Goal: Task Accomplishment & Management: Complete application form

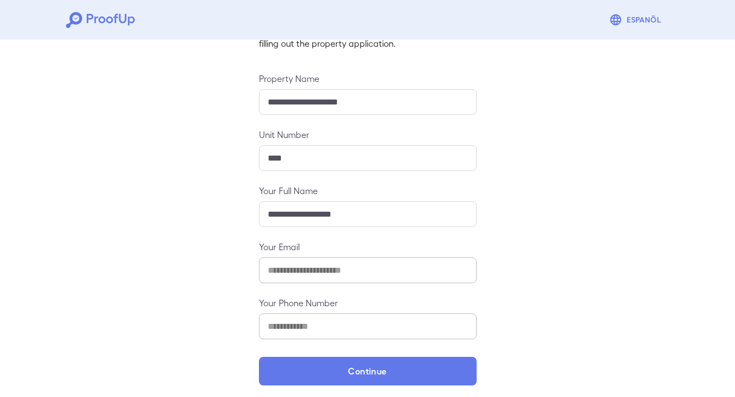
scroll to position [98, 0]
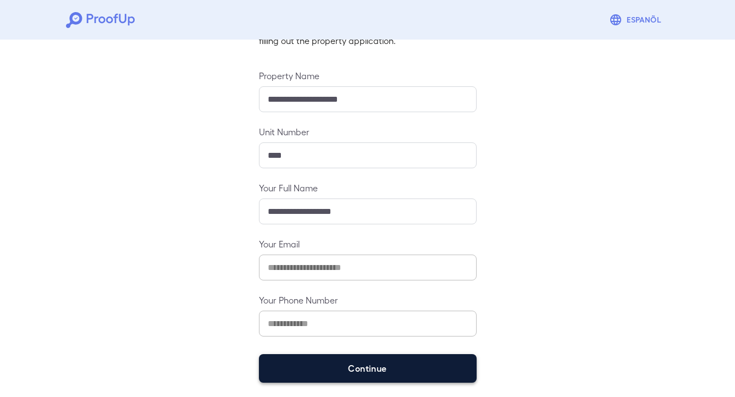
click at [471, 361] on button "Continue" at bounding box center [368, 368] width 218 height 29
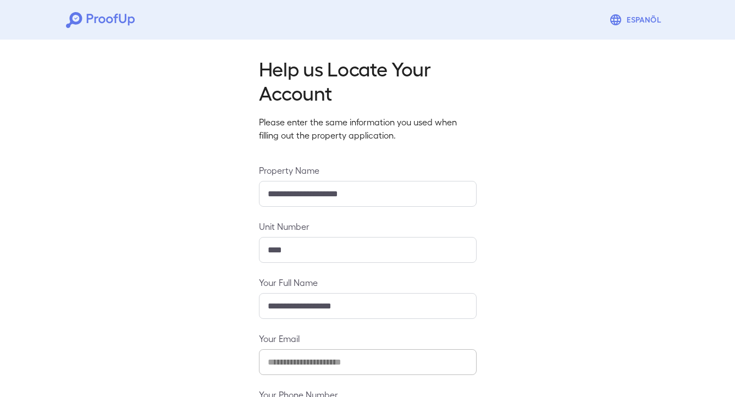
scroll to position [85, 0]
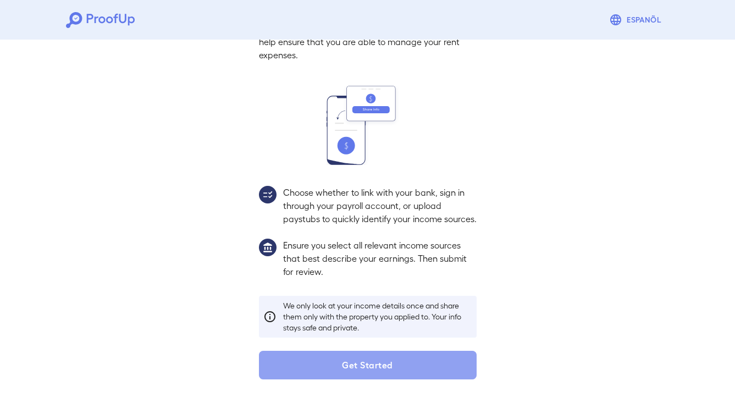
click at [471, 361] on button "Get Started" at bounding box center [368, 365] width 218 height 29
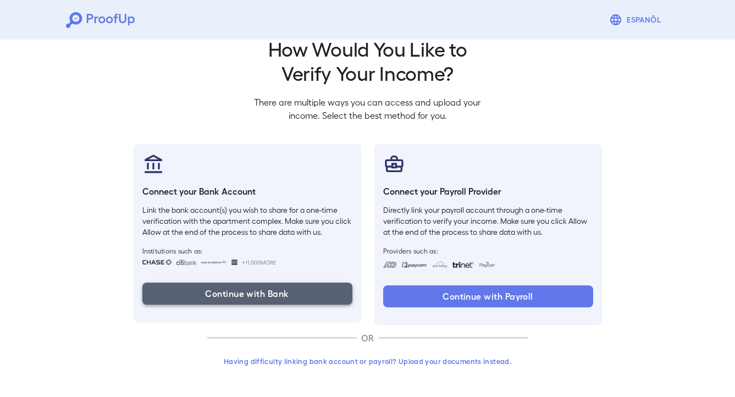
click at [319, 293] on button "Continue with Bank" at bounding box center [247, 293] width 210 height 22
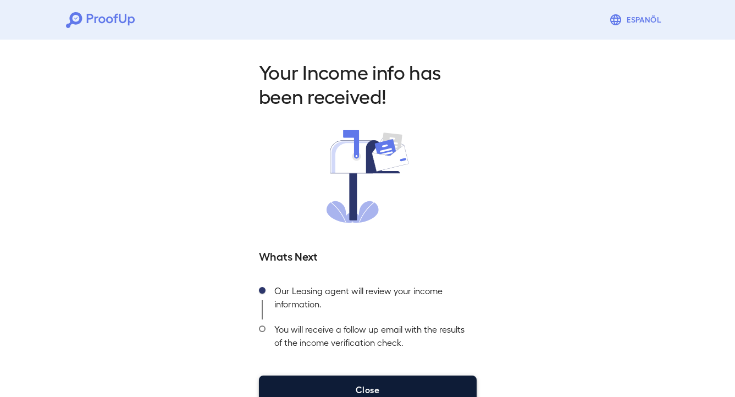
click at [410, 381] on button "Close" at bounding box center [368, 389] width 218 height 29
click at [418, 383] on button "Close" at bounding box center [368, 389] width 218 height 29
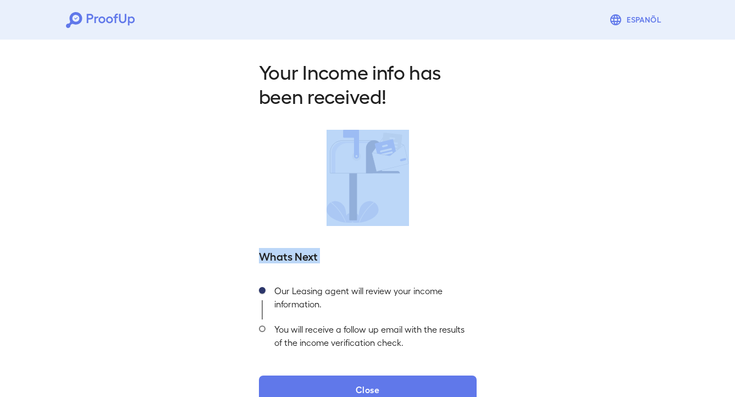
drag, startPoint x: 733, startPoint y: 202, endPoint x: 724, endPoint y: 274, distance: 72.6
click at [725, 275] on div "Your Income info has been received! Whats Next Our Leasing agent will review yo…" at bounding box center [367, 228] width 735 height 386
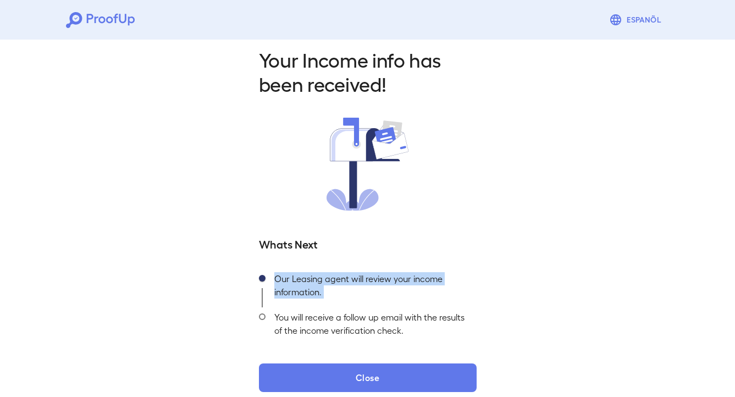
scroll to position [24, 0]
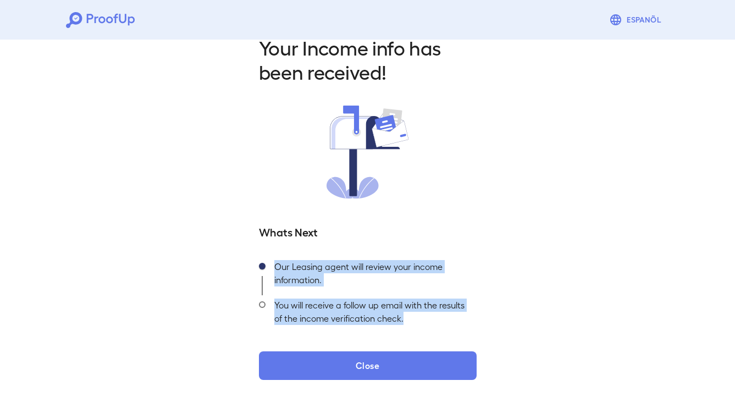
drag, startPoint x: 742, startPoint y: 277, endPoint x: 739, endPoint y: 336, distance: 58.9
click at [734, 336] on html "Espanõl Your Income info has been received! Whats Next Our Leasing agent will r…" at bounding box center [367, 186] width 735 height 421
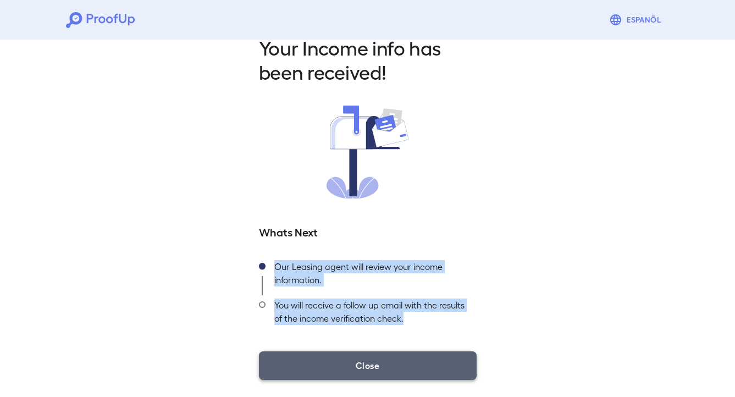
click at [454, 369] on button "Close" at bounding box center [368, 365] width 218 height 29
click at [460, 369] on button "Close" at bounding box center [368, 365] width 218 height 29
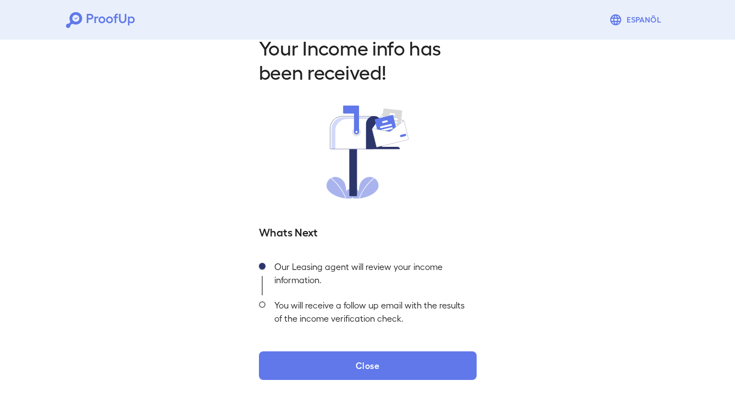
click at [392, 308] on div "You will receive a follow up email with the results of the income verification …" at bounding box center [370, 314] width 211 height 38
click at [405, 308] on div "You will receive a follow up email with the results of the income verification …" at bounding box center [370, 314] width 211 height 38
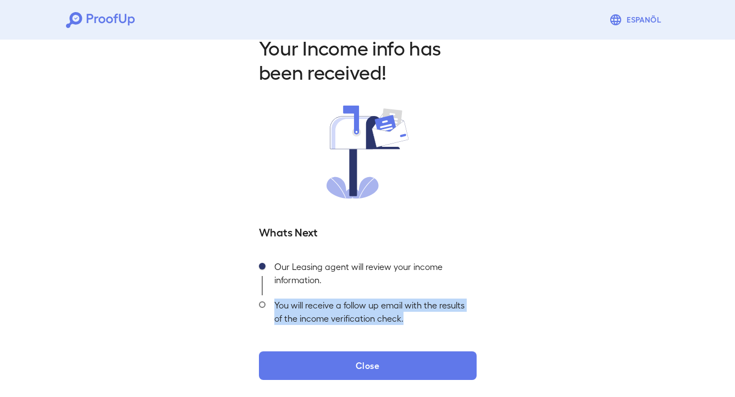
drag, startPoint x: 742, startPoint y: 282, endPoint x: 699, endPoint y: 364, distance: 91.9
click at [699, 364] on html "Espanõl Your Income info has been received! Whats Next Our Leasing agent will r…" at bounding box center [367, 186] width 735 height 421
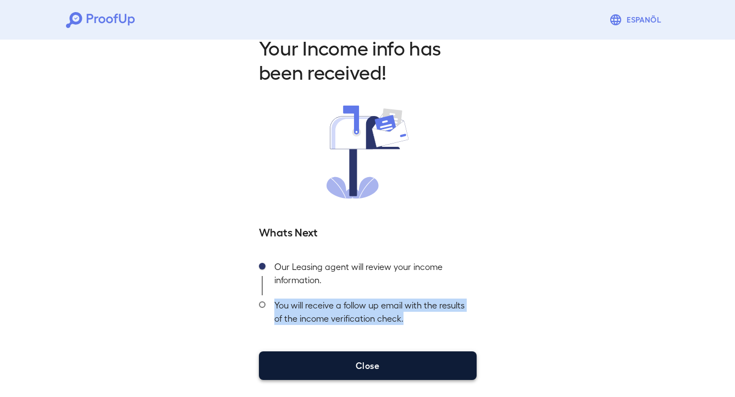
click at [454, 370] on button "Close" at bounding box center [368, 365] width 218 height 29
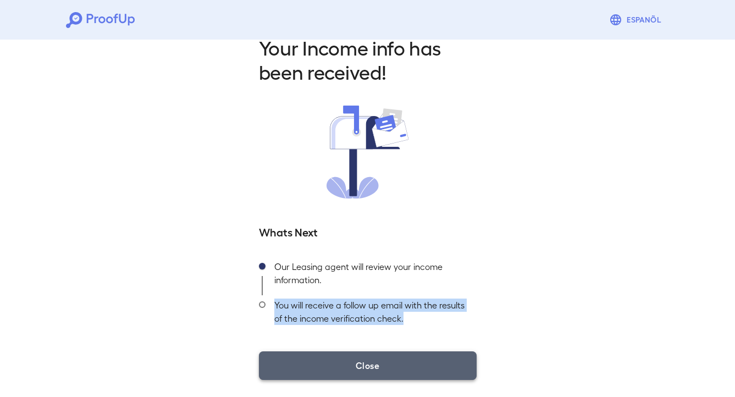
click at [453, 370] on button "Close" at bounding box center [368, 365] width 218 height 29
click at [445, 370] on button "Close" at bounding box center [368, 365] width 218 height 29
